Goal: Task Accomplishment & Management: Manage account settings

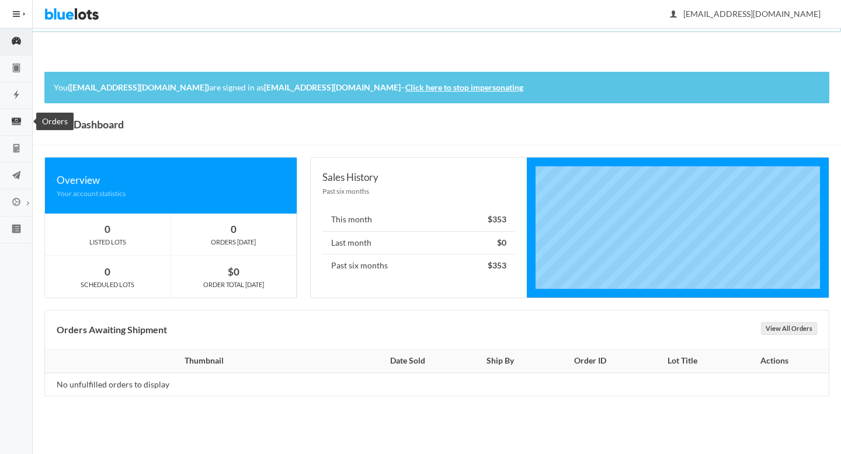
click at [15, 117] on icon "cash" at bounding box center [16, 121] width 33 height 11
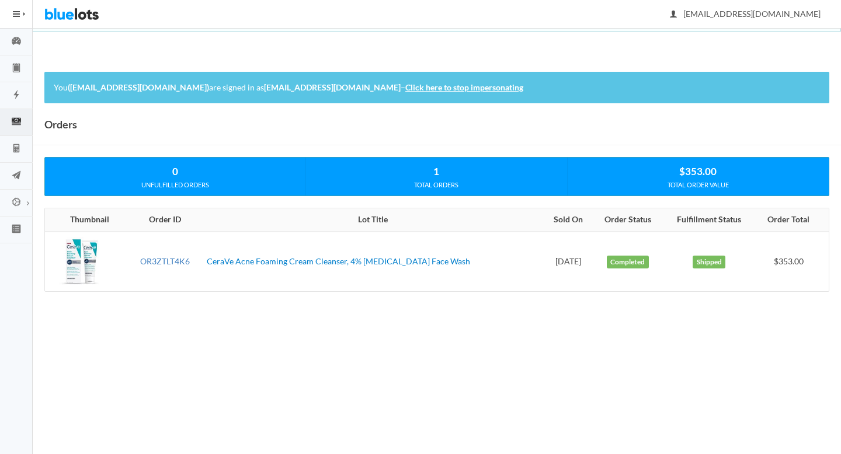
click at [162, 258] on link "OR3ZTLT4K6" at bounding box center [165, 261] width 50 height 10
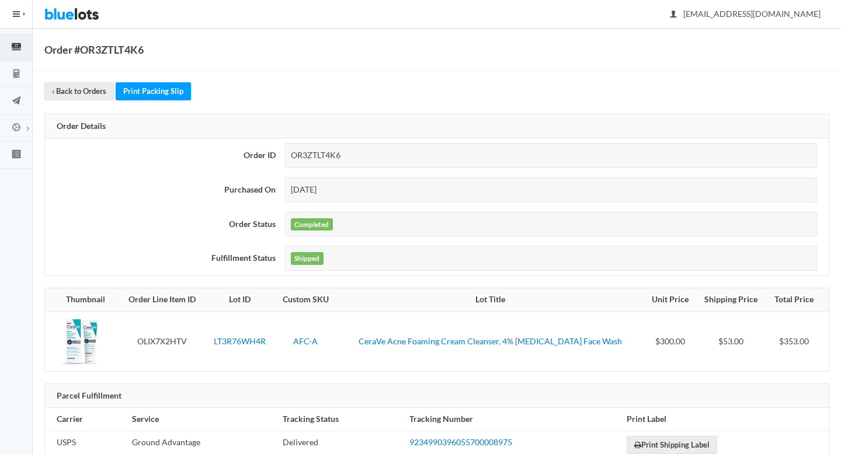
scroll to position [103, 0]
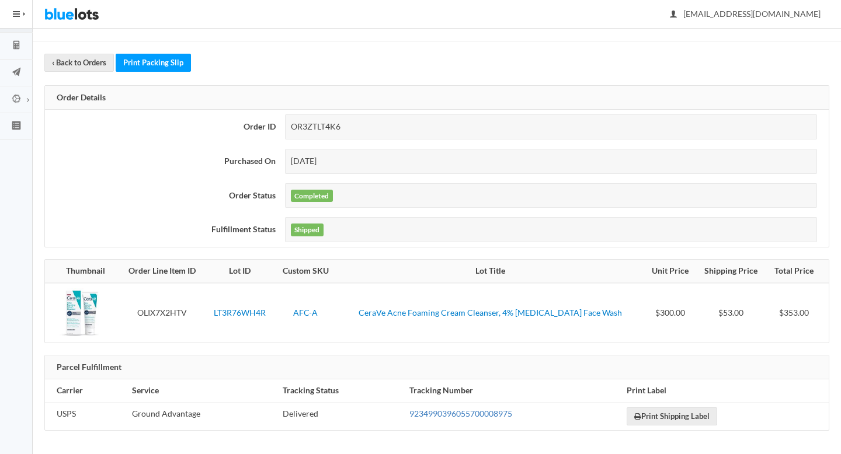
click at [440, 412] on link "9234990396055700008975" at bounding box center [460, 414] width 103 height 10
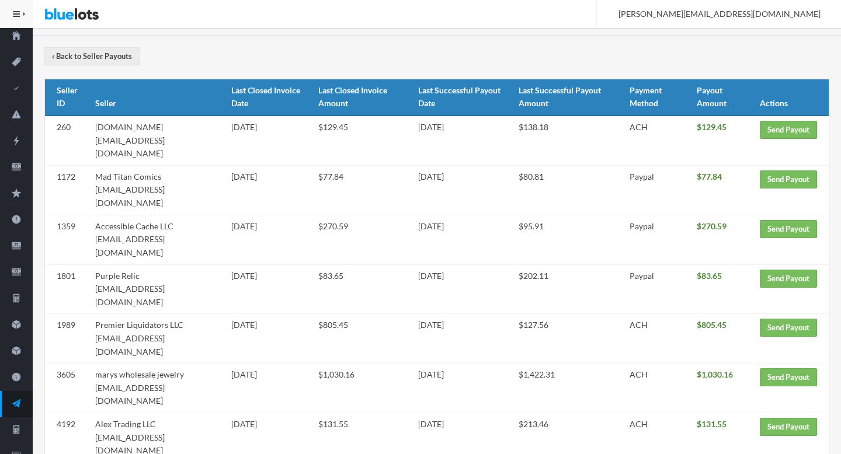
scroll to position [178, 0]
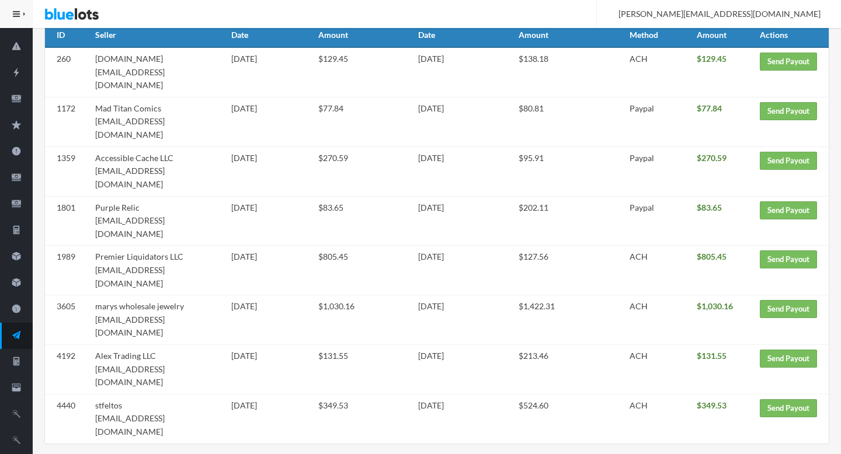
click at [161, 394] on td "stfeltos stfeltos@yahoo.com" at bounding box center [158, 418] width 136 height 49
drag, startPoint x: 161, startPoint y: 326, endPoint x: 95, endPoint y: 326, distance: 66.5
click at [95, 394] on td "stfeltos stfeltos@yahoo.com" at bounding box center [158, 418] width 136 height 49
copy td "stfeltos@yahoo.com"
click at [17, 337] on icon "paper plane" at bounding box center [16, 335] width 9 height 9
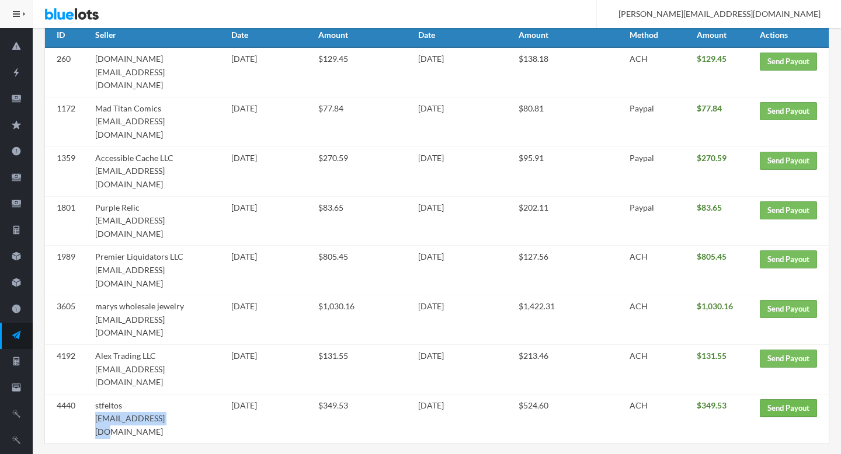
click at [788, 399] on link "Send Payout" at bounding box center [787, 408] width 57 height 18
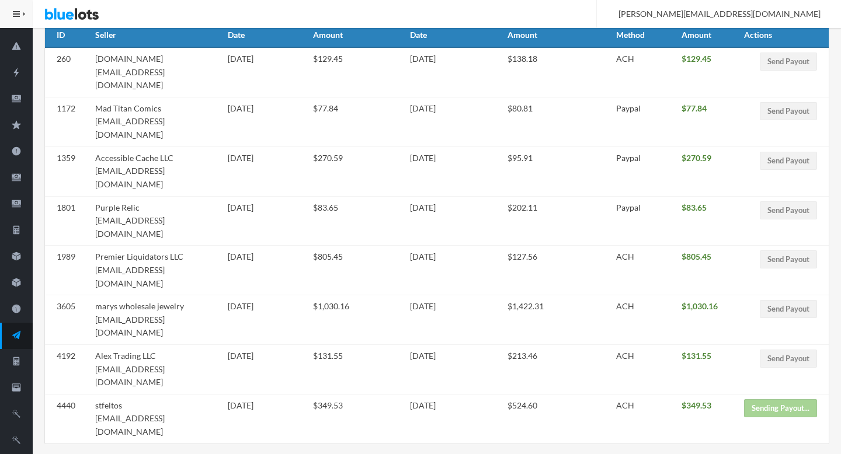
click at [185, 345] on td "Alex Trading LLC alextrading.b2b@gmail.com" at bounding box center [156, 370] width 133 height 50
drag, startPoint x: 185, startPoint y: 291, endPoint x: 112, endPoint y: 291, distance: 73.0
click at [112, 345] on td "Alex Trading LLC alextrading.b2b@gmail.com" at bounding box center [156, 370] width 133 height 50
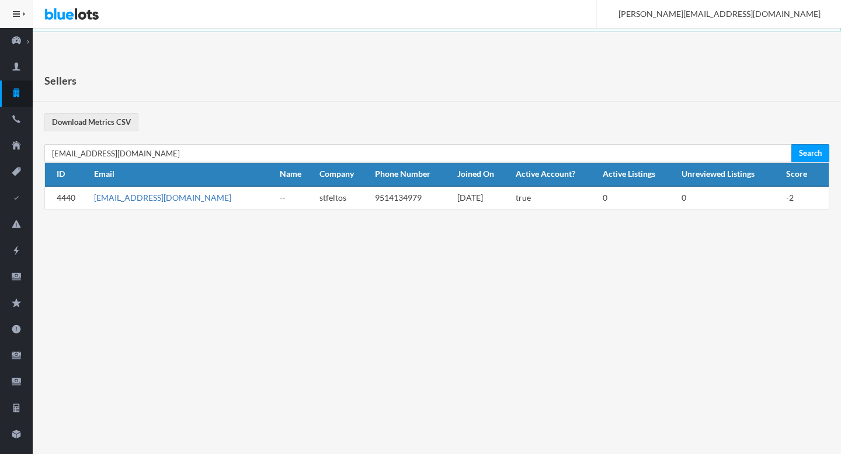
click at [127, 201] on link "[EMAIL_ADDRESS][DOMAIN_NAME]" at bounding box center [162, 198] width 137 height 10
click at [315, 166] on th "Company" at bounding box center [342, 174] width 55 height 23
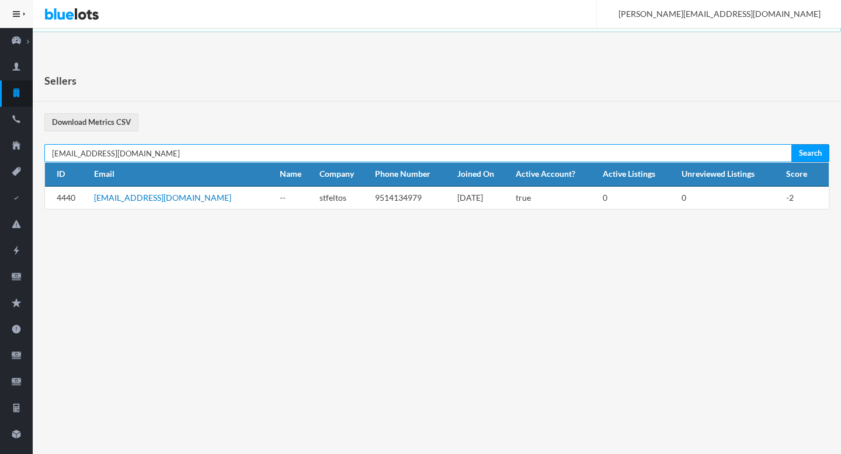
click at [247, 149] on input "[EMAIL_ADDRESS][DOMAIN_NAME]" at bounding box center [417, 153] width 747 height 18
paste input "alextrading.b2b@gmail"
type input "alextrading.b2b@gmail.com"
click at [791, 144] on input "Search" at bounding box center [810, 153] width 38 height 18
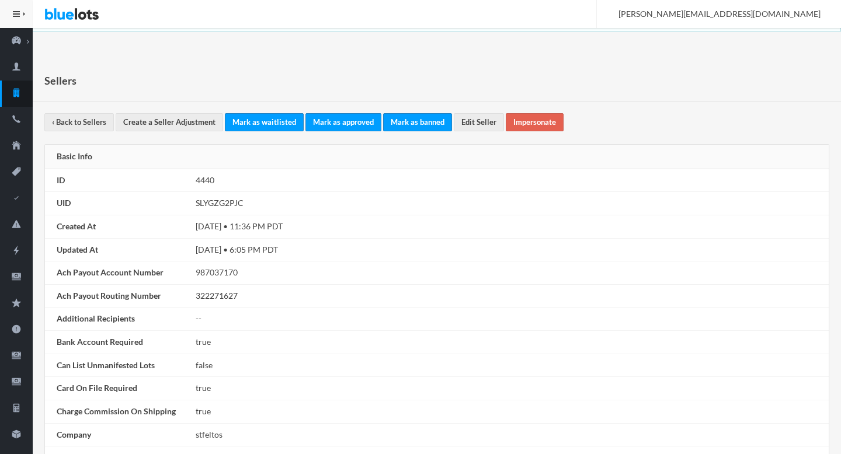
click at [522, 130] on link "Impersonate" at bounding box center [534, 122] width 58 height 18
